Goal: Task Accomplishment & Management: Manage account settings

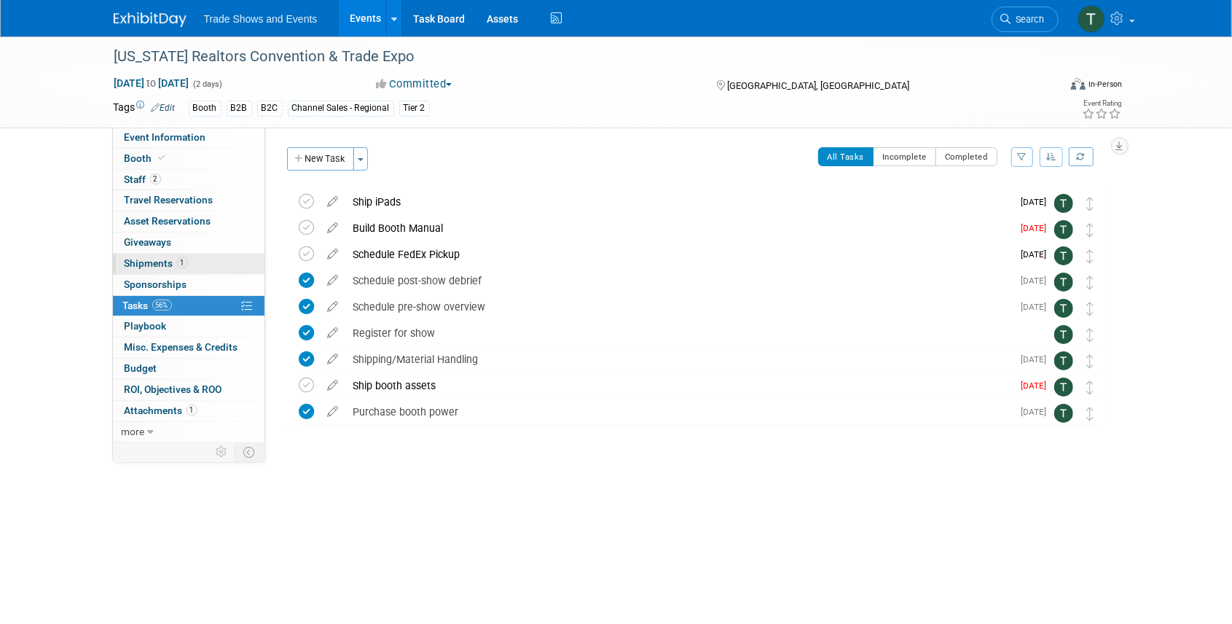
click at [144, 264] on span "Shipments 1" at bounding box center [156, 263] width 63 height 12
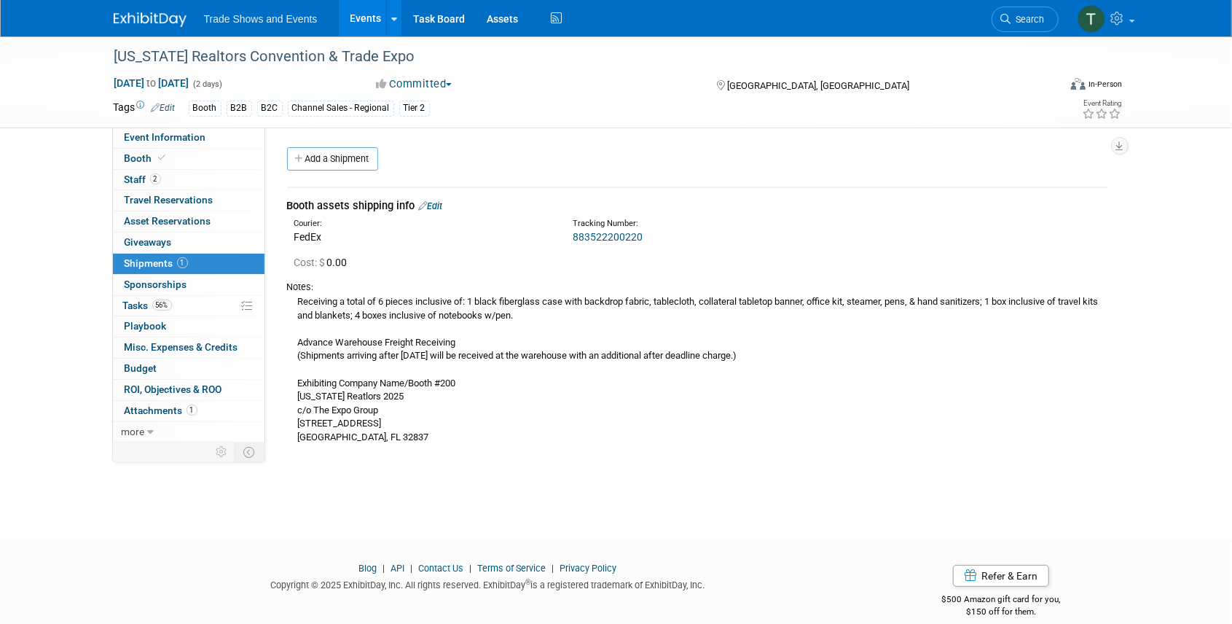
click at [439, 205] on link "Edit" at bounding box center [431, 205] width 24 height 11
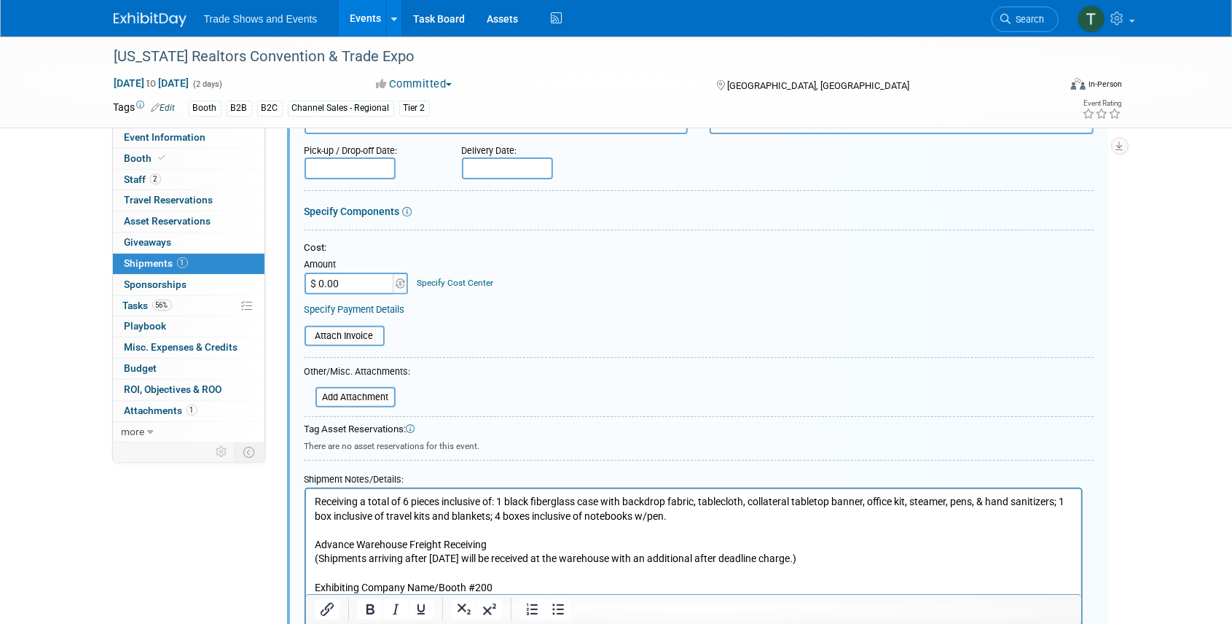
scroll to position [264, 0]
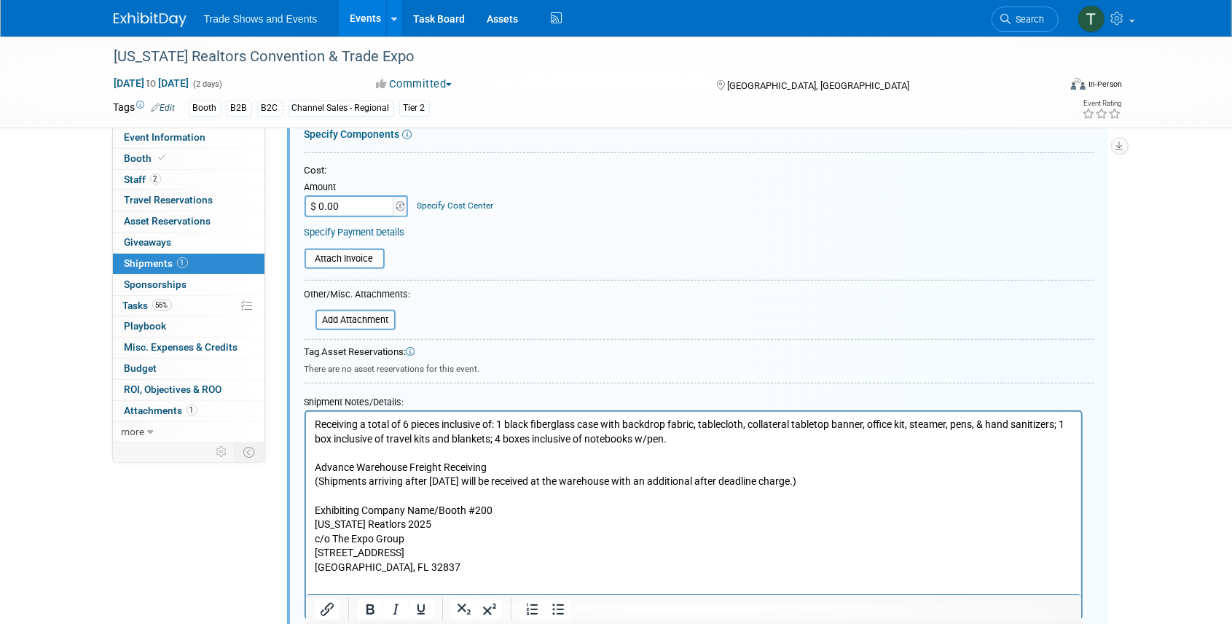
click at [871, 425] on p "Receiving a total of 6 pieces inclusive of: 1 black fiberglass case with backdr…" at bounding box center [693, 495] width 758 height 157
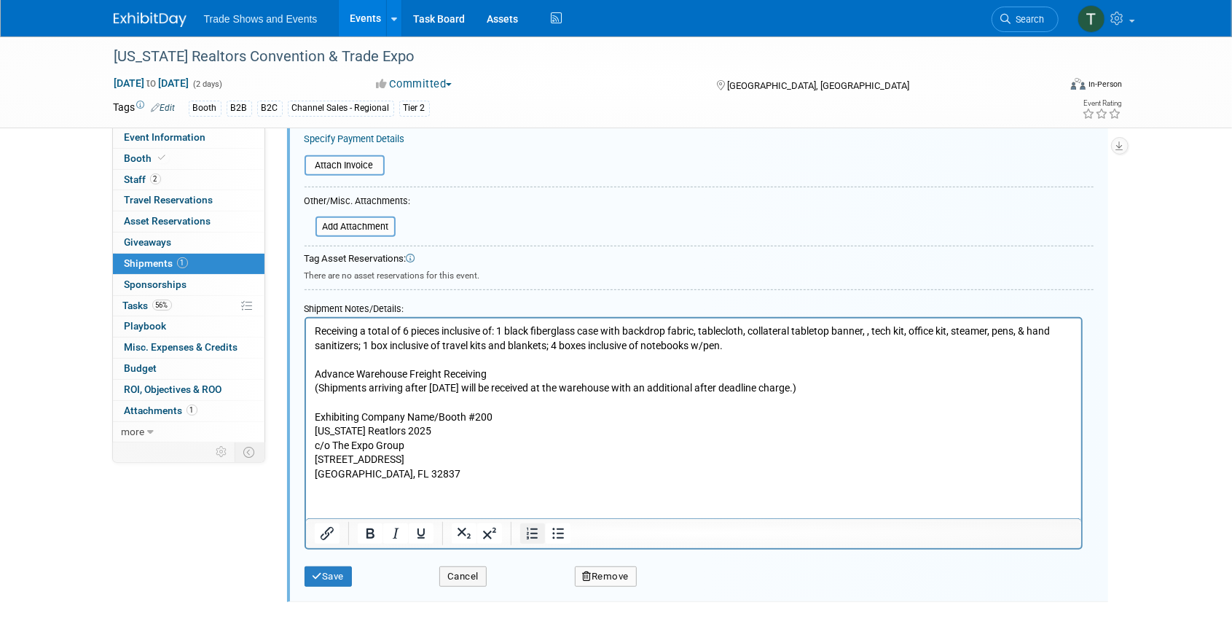
scroll to position [361, 0]
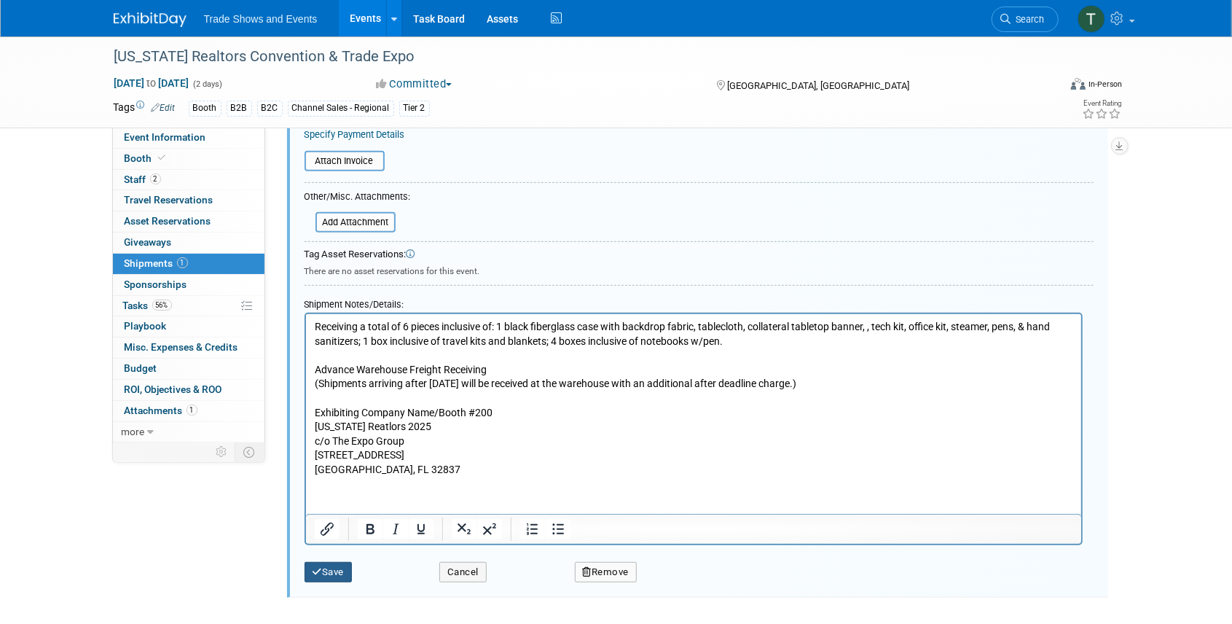
click at [339, 573] on button "Save" at bounding box center [328, 572] width 48 height 20
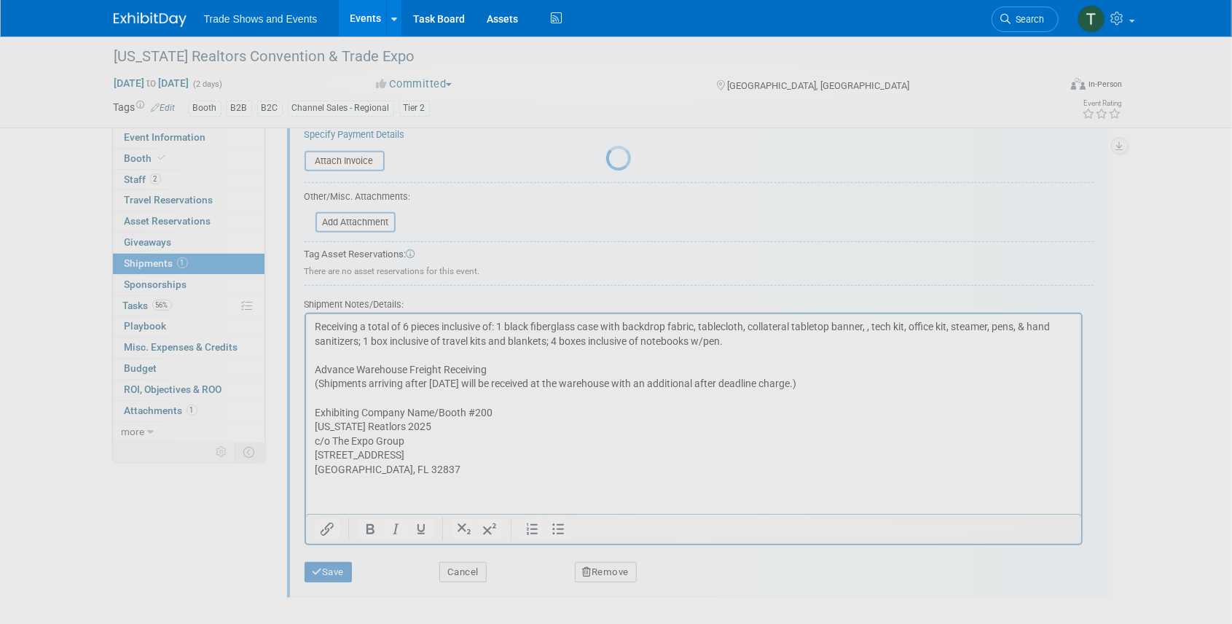
scroll to position [18, 0]
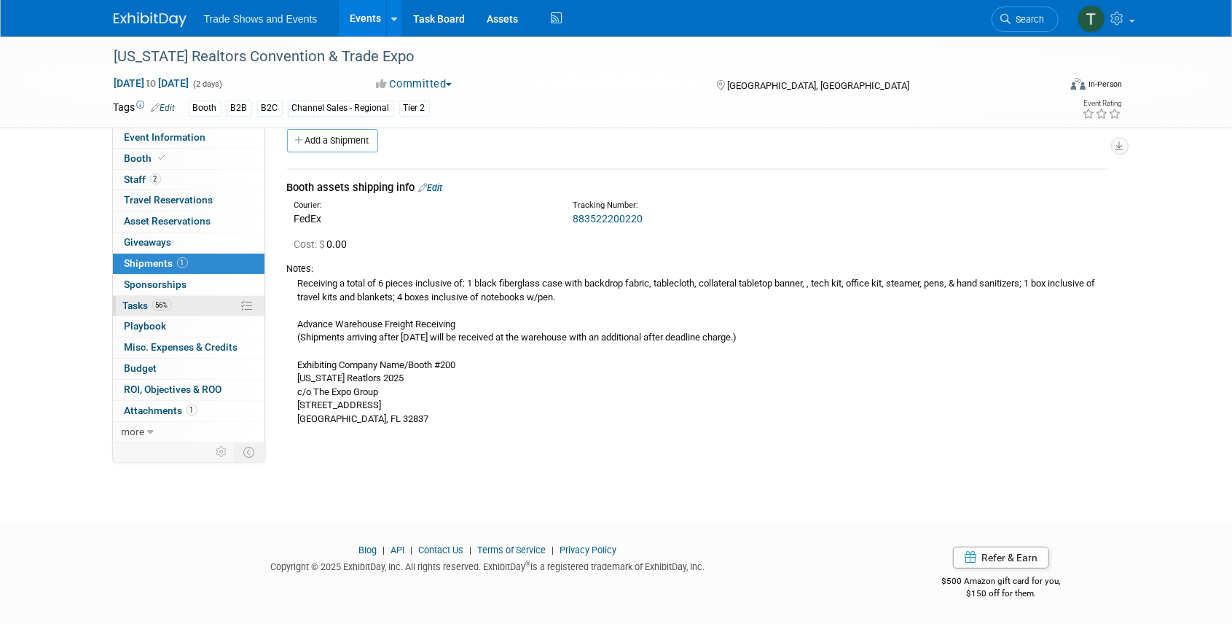
drag, startPoint x: 143, startPoint y: 304, endPoint x: 230, endPoint y: 302, distance: 87.5
click at [143, 304] on span "Tasks 56%" at bounding box center [147, 305] width 49 height 12
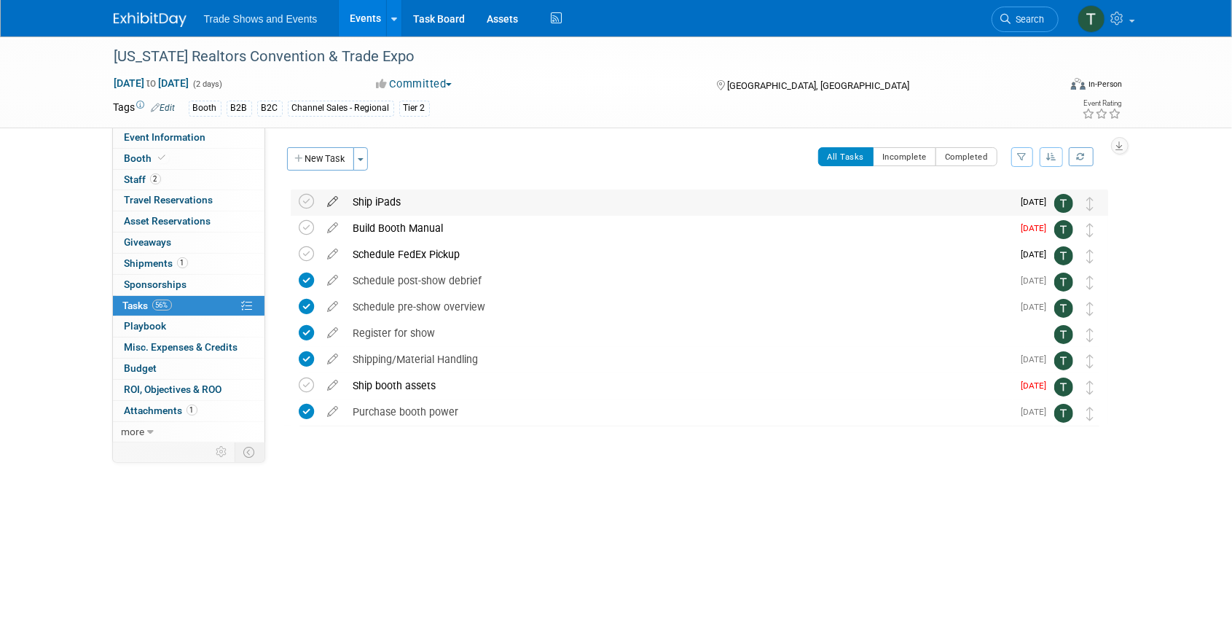
click at [339, 198] on icon at bounding box center [333, 198] width 25 height 18
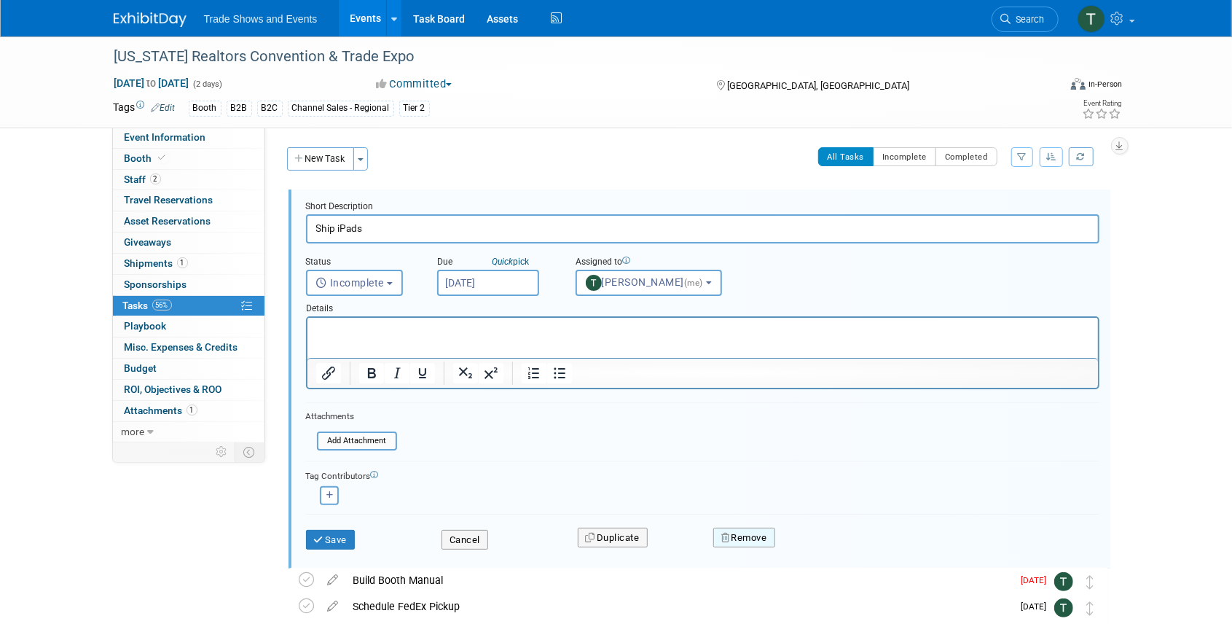
click at [750, 540] on button "Remove" at bounding box center [744, 537] width 62 height 20
click at [831, 554] on link "Yes" at bounding box center [825, 549] width 42 height 23
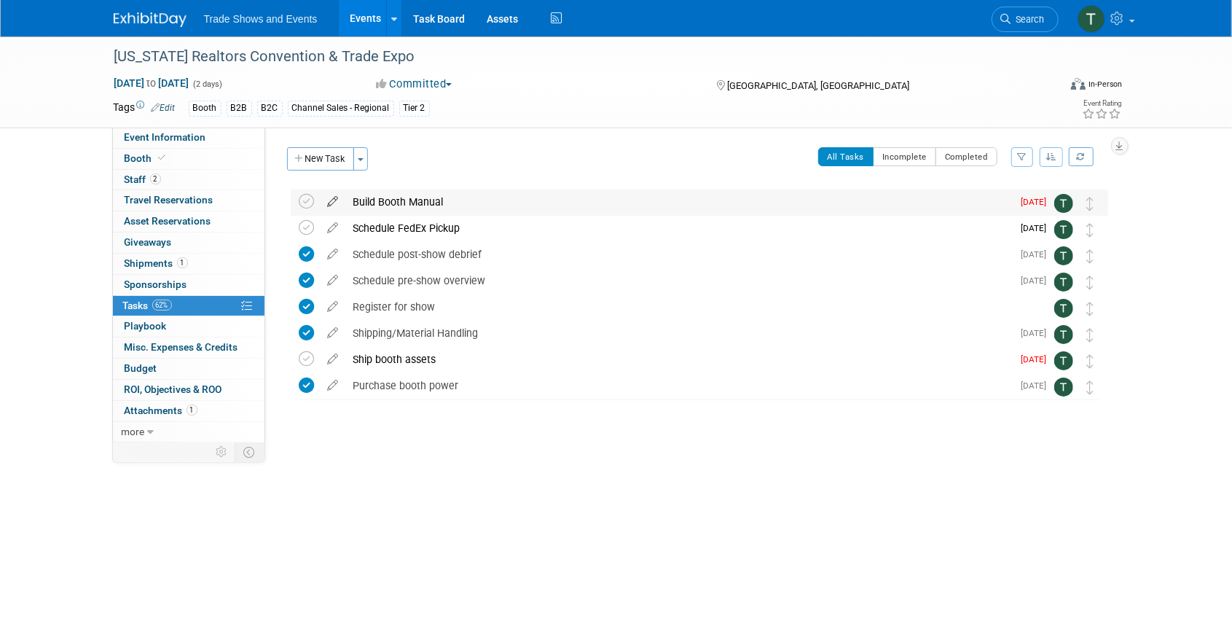
click at [332, 203] on icon at bounding box center [333, 198] width 25 height 18
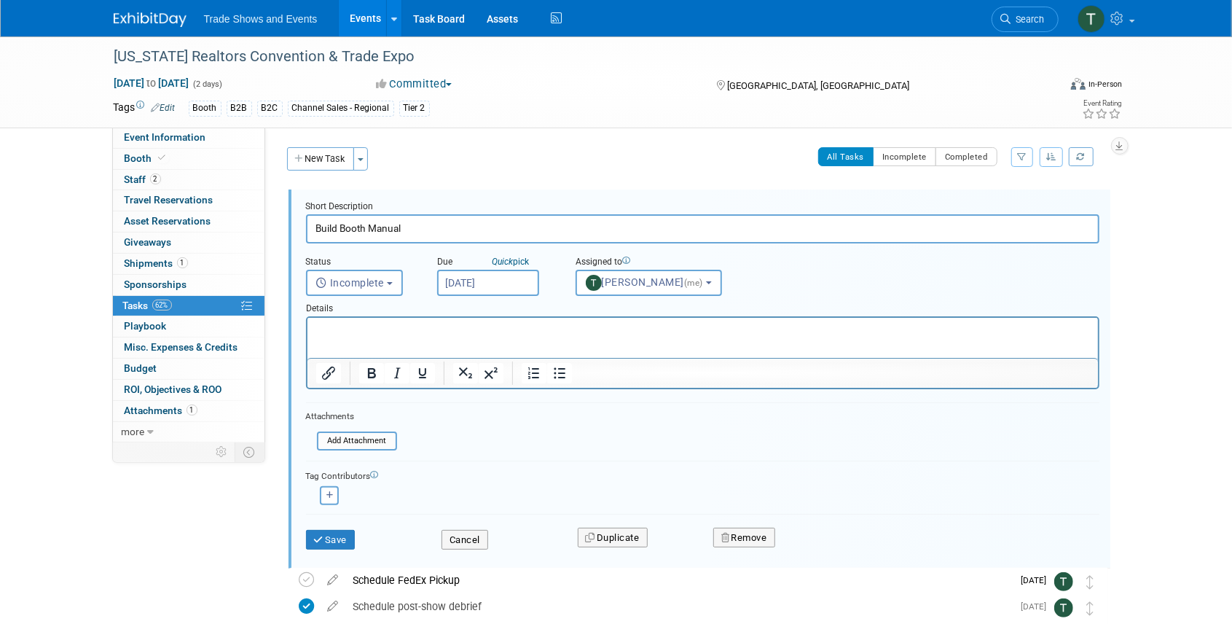
click at [315, 225] on input "Build Booth Manual" at bounding box center [702, 228] width 793 height 28
type input "Finish Booth Manual - add lead capture details"
click at [487, 287] on input "[DATE]" at bounding box center [488, 283] width 102 height 26
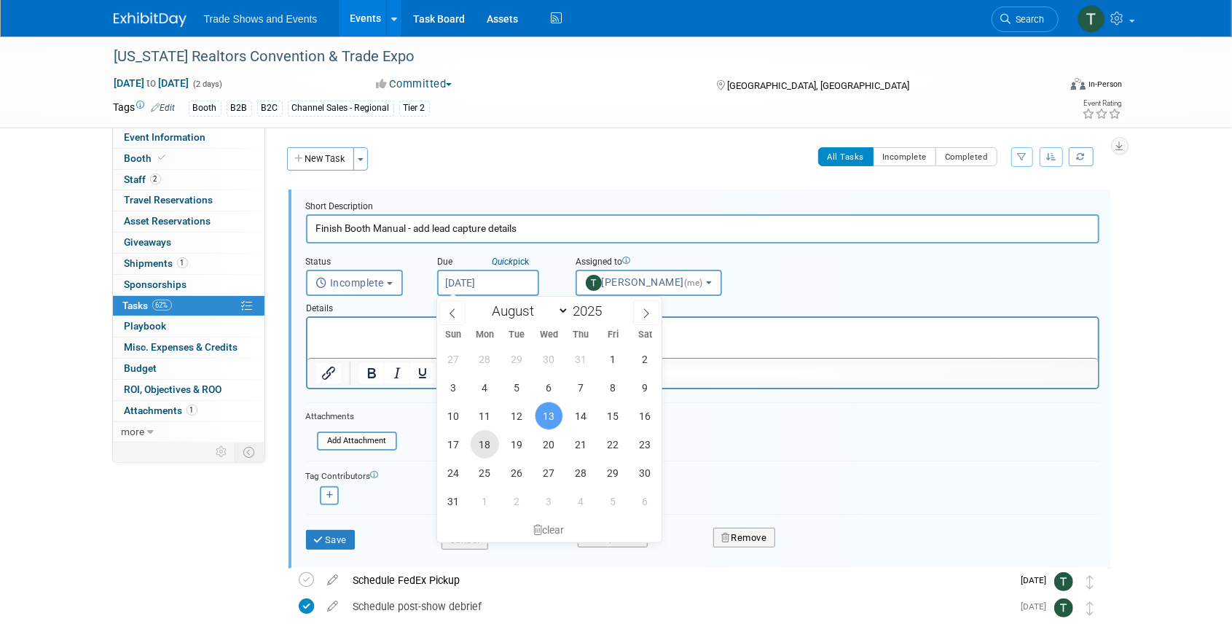
click at [487, 445] on span "18" at bounding box center [485, 444] width 28 height 28
type input "[DATE]"
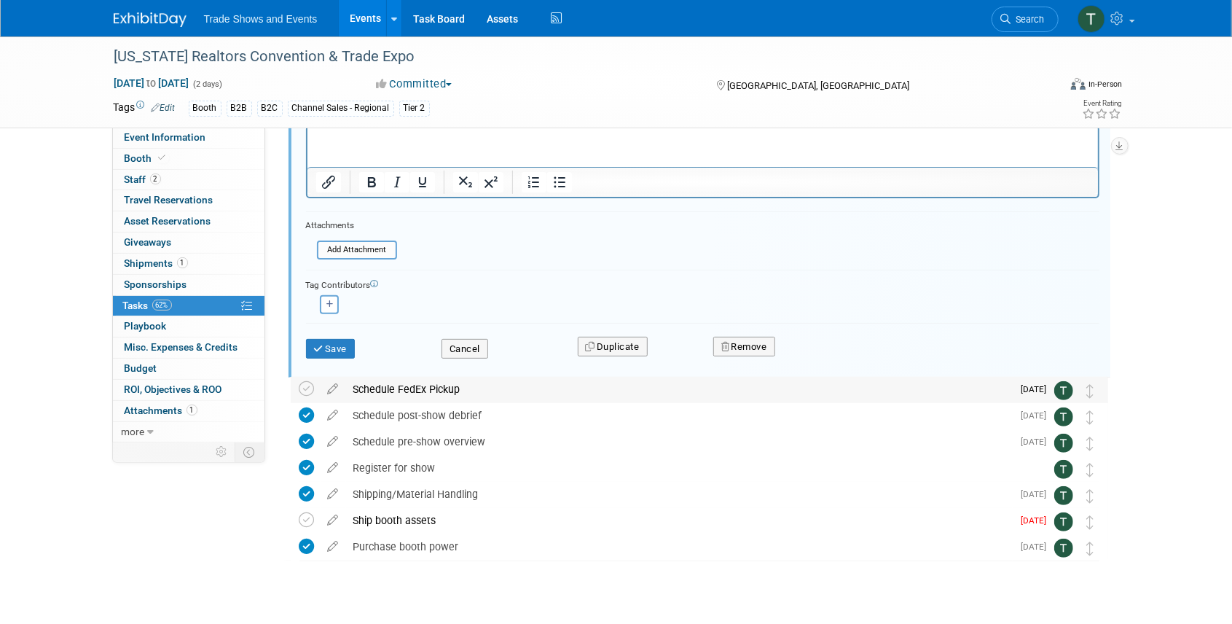
scroll to position [194, 0]
click at [345, 343] on button "Save" at bounding box center [331, 346] width 50 height 20
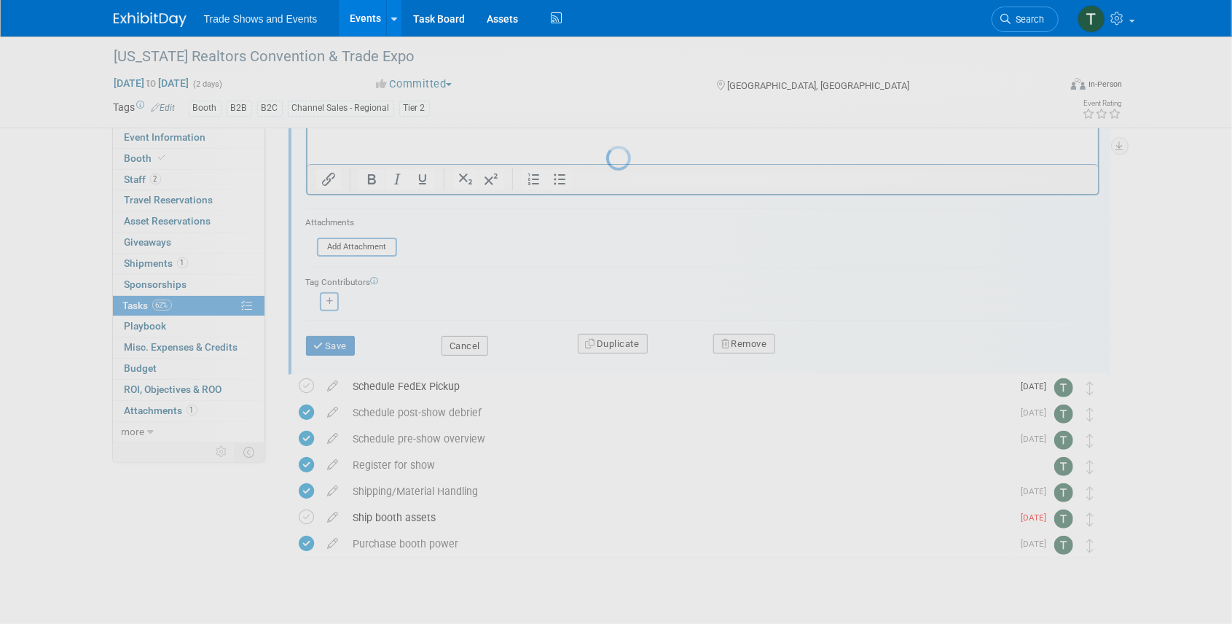
scroll to position [0, 0]
